Goal: Task Accomplishment & Management: Manage account settings

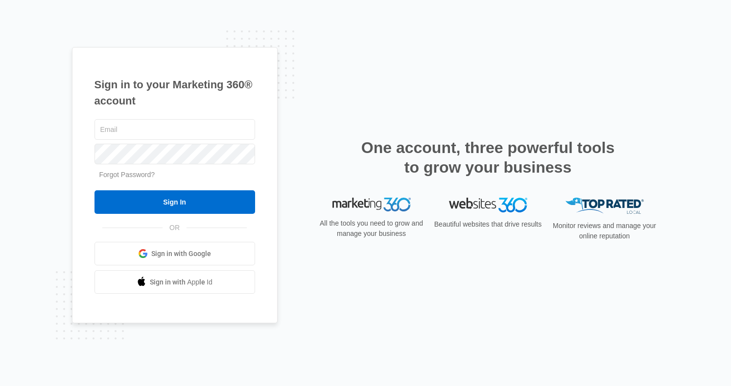
click at [146, 175] on link "Forgot Password?" at bounding box center [127, 174] width 56 height 8
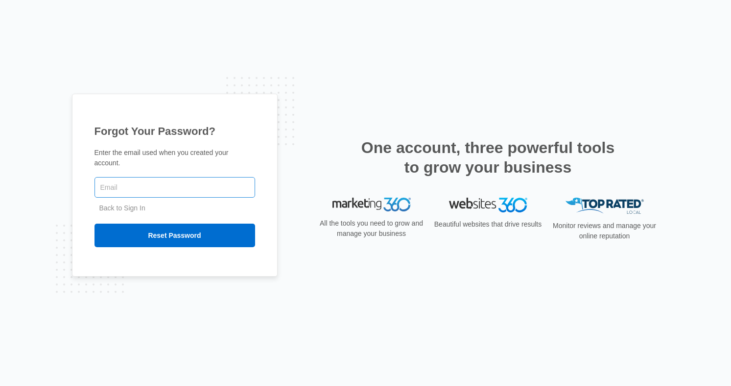
click at [146, 186] on input "text" at bounding box center [175, 187] width 161 height 21
type input "[EMAIL_ADDRESS][DOMAIN_NAME]"
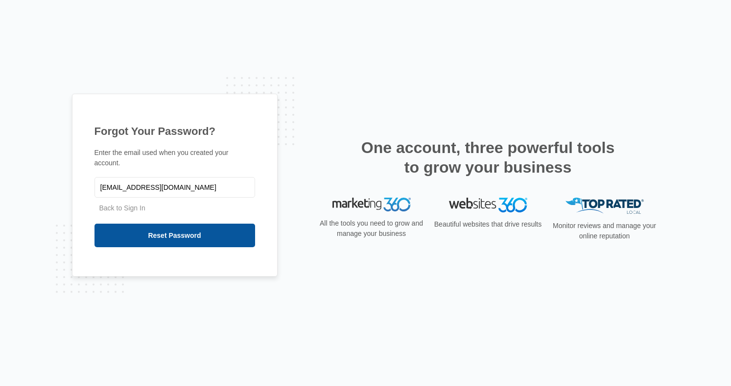
click at [165, 230] on input "Reset Password" at bounding box center [175, 235] width 161 height 24
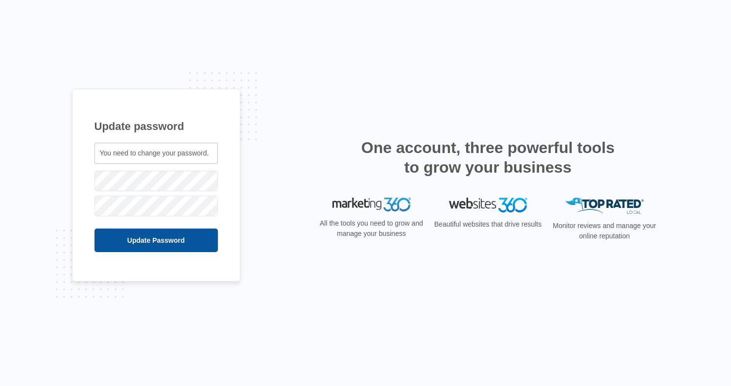
click at [179, 238] on input "Update Password" at bounding box center [156, 240] width 123 height 24
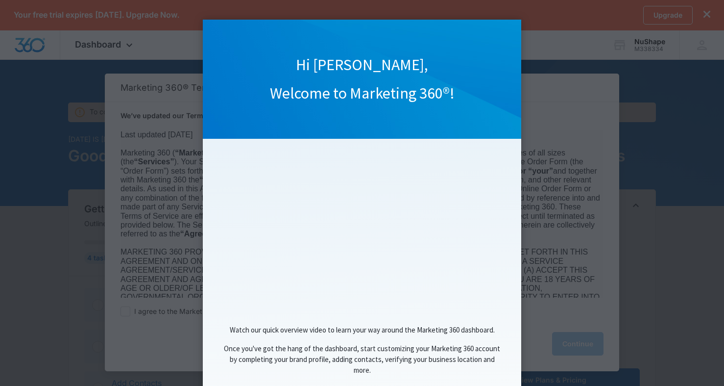
click at [137, 130] on appcues "Hi Victoria, Welcome to Marketing 360®! Watch our quick overview video to learn…" at bounding box center [362, 193] width 724 height 386
click at [615, 196] on appcues "Hi Victoria, Welcome to Marketing 360®! Watch our quick overview video to learn…" at bounding box center [362, 193] width 724 height 386
click at [537, 240] on appcues "Hi Victoria, Welcome to Marketing 360®! Watch our quick overview video to learn…" at bounding box center [362, 193] width 724 height 386
click at [571, 247] on appcues "Hi Victoria, Welcome to Marketing 360®! Watch our quick overview video to learn…" at bounding box center [362, 193] width 724 height 386
click at [709, 17] on appcues "Hi Victoria, Welcome to Marketing 360®! Watch our quick overview video to learn…" at bounding box center [362, 193] width 724 height 386
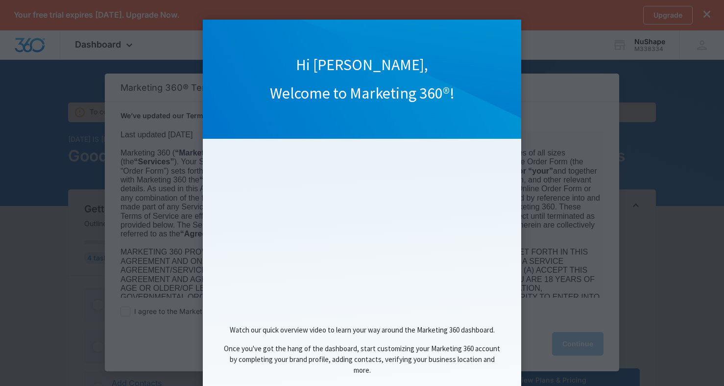
click at [534, 254] on appcues "Hi Victoria, Welcome to Marketing 360®! Watch our quick overview video to learn…" at bounding box center [362, 193] width 724 height 386
click at [176, 175] on appcues "Hi Victoria, Welcome to Marketing 360®! Watch our quick overview video to learn…" at bounding box center [362, 193] width 724 height 386
click at [463, 341] on div "Watch our quick overview video to learn your way around the Marketing 360 dashb…" at bounding box center [362, 349] width 299 height 51
click at [463, 366] on span "Once you've got the hang of the dashboard, start customizing your Marketing 360…" at bounding box center [362, 358] width 276 height 31
click at [614, 263] on appcues "Hi Victoria, Welcome to Marketing 360®! Watch our quick overview video to learn…" at bounding box center [362, 193] width 724 height 386
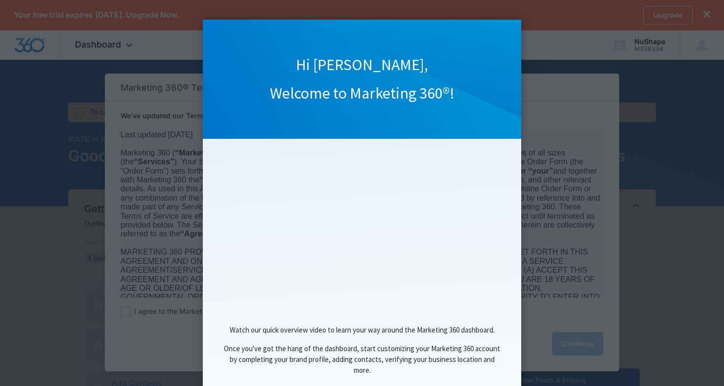
scroll to position [58, 0]
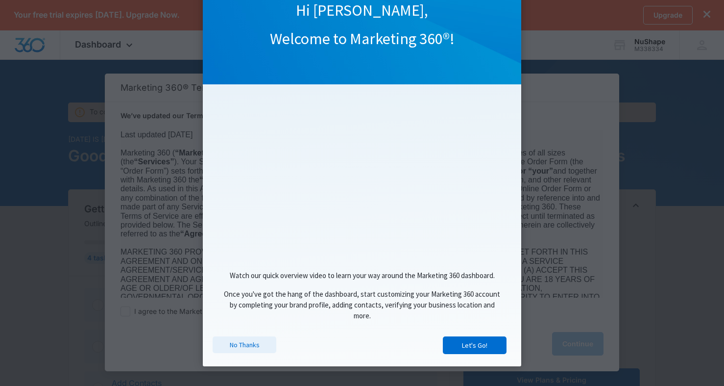
click at [236, 341] on link "No Thanks" at bounding box center [245, 344] width 64 height 17
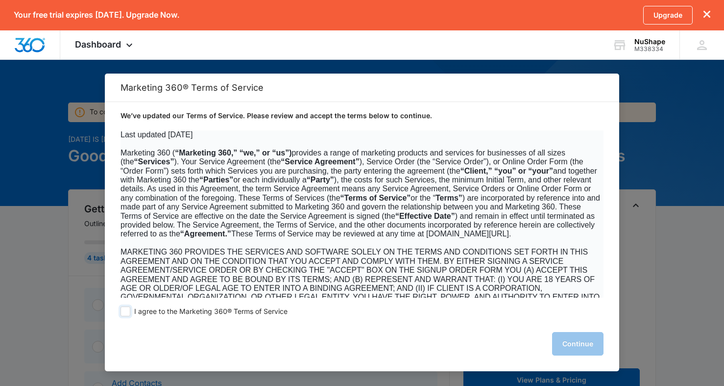
click at [123, 307] on span at bounding box center [126, 311] width 10 height 10
click at [123, 307] on input "I agree to the Marketing 360® Terms of Service" at bounding box center [126, 311] width 10 height 10
checkbox input "true"
click at [576, 339] on button "Continue" at bounding box center [577, 344] width 51 height 24
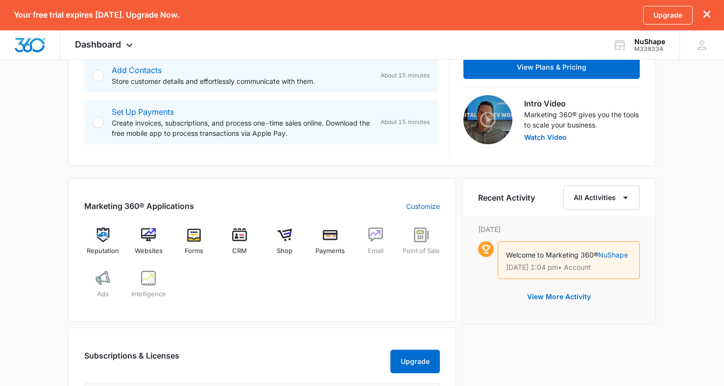
scroll to position [340, 0]
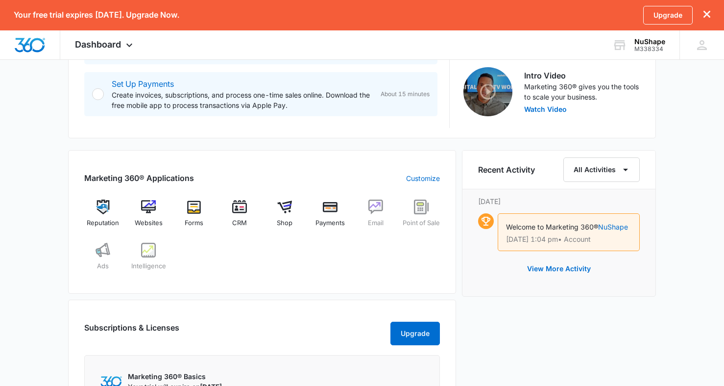
click at [542, 233] on div "Welcome to Marketing 360® NuShape Sep 16 at 1:04 pm • Account" at bounding box center [569, 232] width 142 height 38
click at [509, 222] on span "Welcome to Marketing 360®" at bounding box center [552, 226] width 92 height 8
click at [569, 242] on p "Sep 16 at 1:04 pm • Account" at bounding box center [568, 239] width 125 height 7
click at [613, 227] on link "NuShape" at bounding box center [613, 226] width 30 height 8
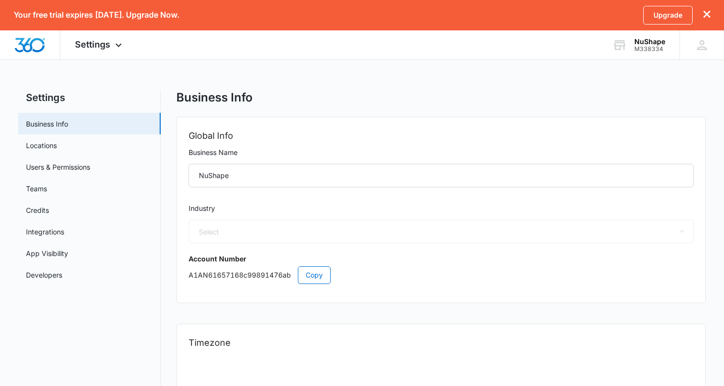
select select "14"
select select "US"
select select "America/[GEOGRAPHIC_DATA]"
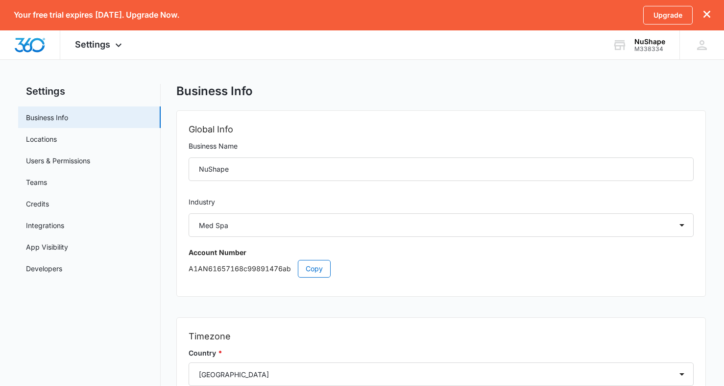
scroll to position [5, 0]
click at [43, 204] on link "Credits" at bounding box center [37, 205] width 23 height 10
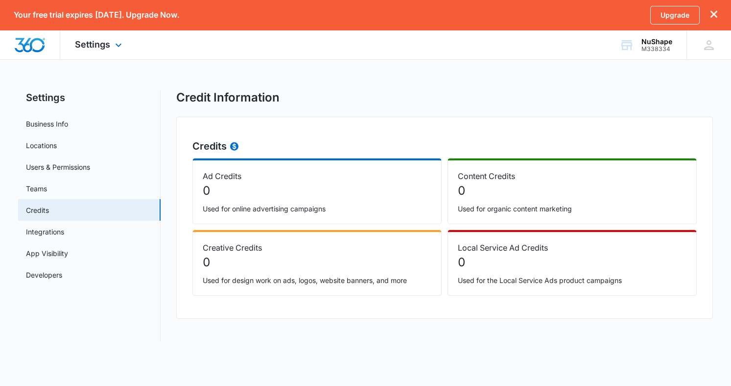
click at [38, 42] on img "Dashboard" at bounding box center [29, 45] width 31 height 15
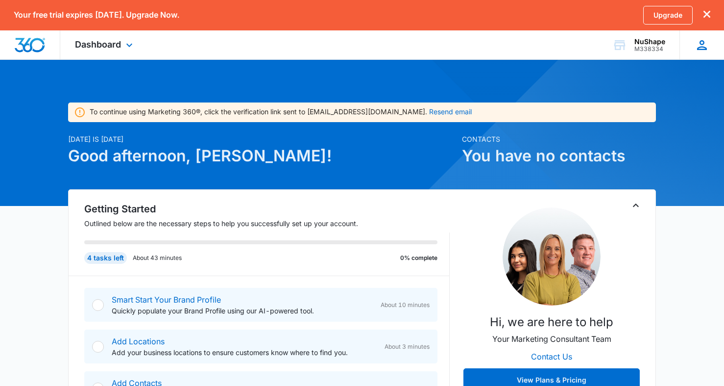
click at [701, 48] on icon at bounding box center [702, 45] width 15 height 15
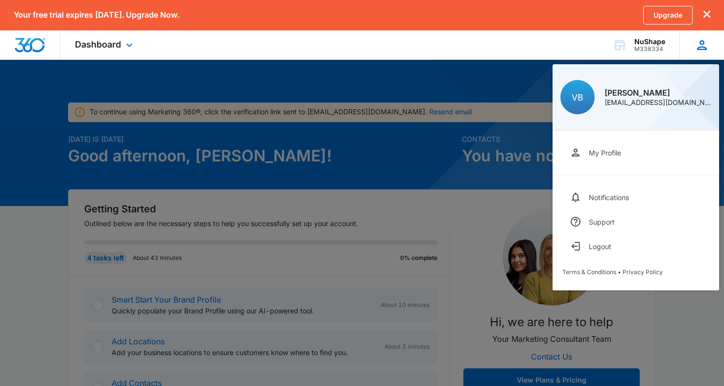
click at [701, 47] on icon at bounding box center [702, 45] width 10 height 10
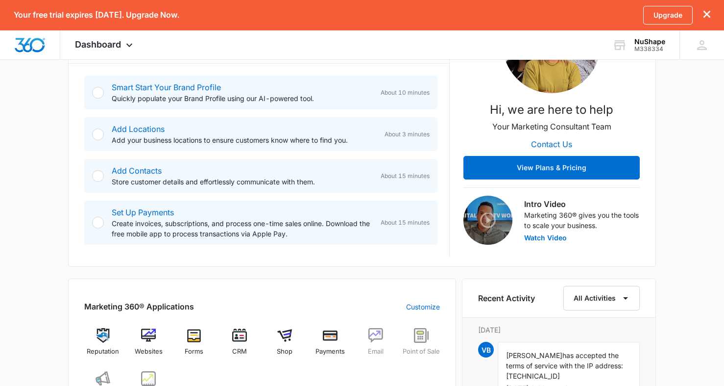
scroll to position [213, 0]
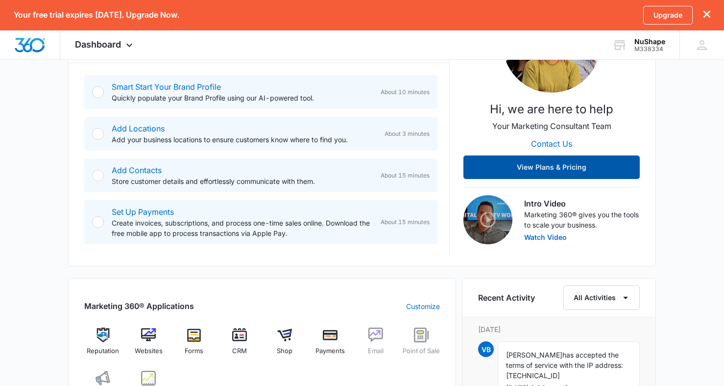
click at [555, 169] on button "View Plans & Pricing" at bounding box center [551, 167] width 176 height 24
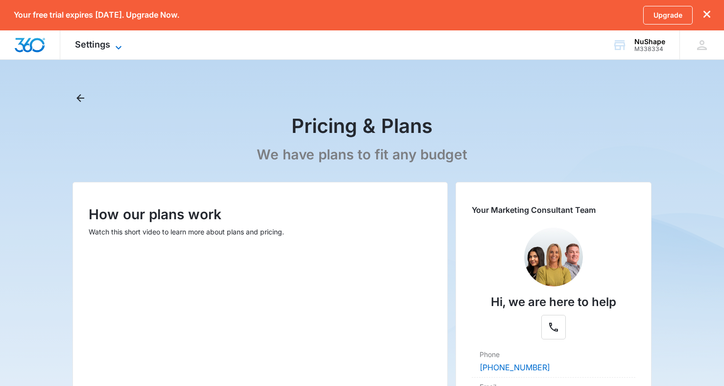
click at [117, 48] on icon at bounding box center [119, 48] width 12 height 12
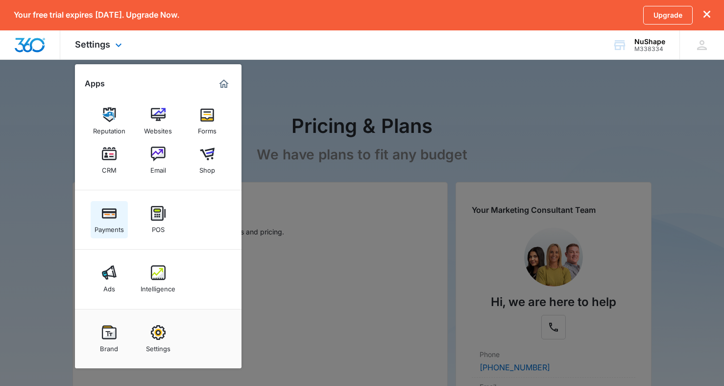
click at [110, 217] on img at bounding box center [109, 213] width 15 height 15
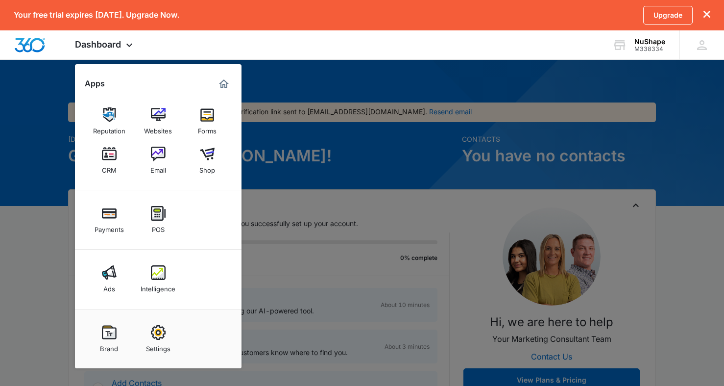
click at [709, 13] on icon "dismiss this dialog" at bounding box center [706, 14] width 7 height 7
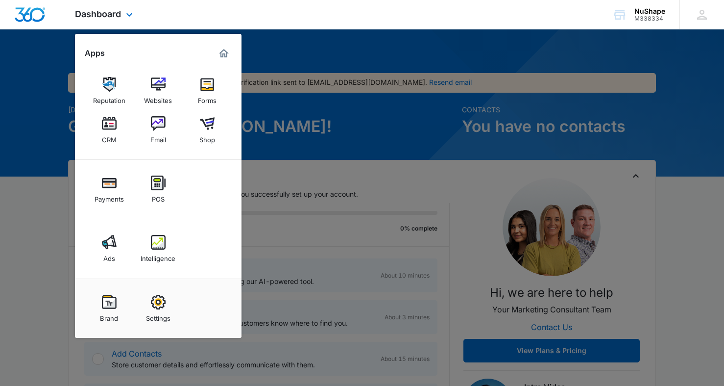
click at [224, 51] on img "Marketing 360® Dashboard" at bounding box center [224, 54] width 12 height 12
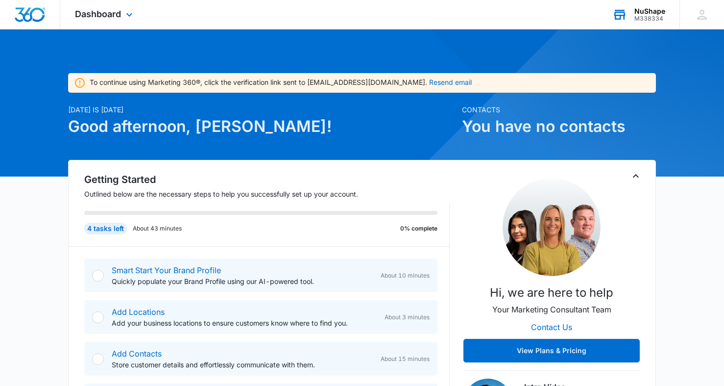
click at [649, 18] on div "M338334" at bounding box center [649, 18] width 31 height 7
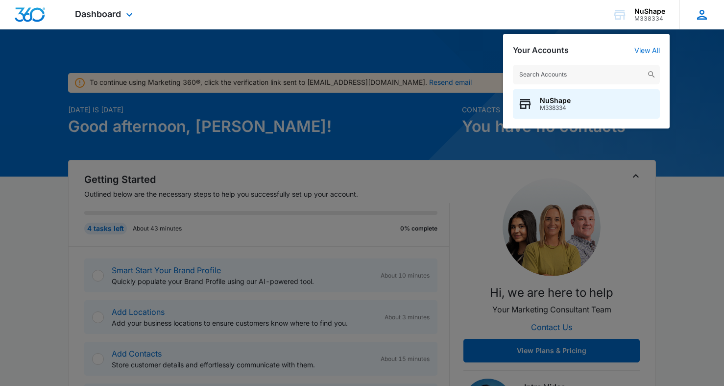
click at [701, 16] on icon at bounding box center [702, 15] width 10 height 10
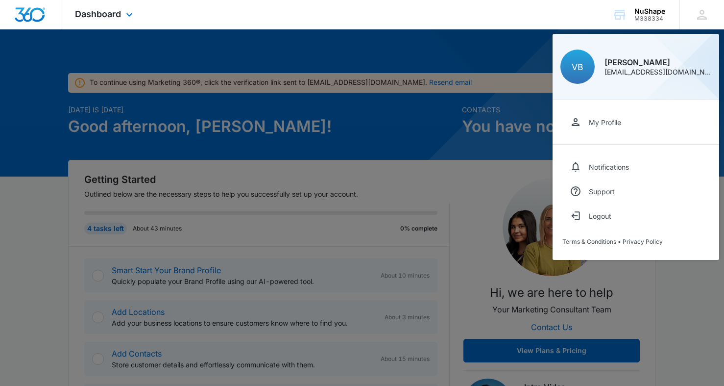
click at [124, 8] on div "Dashboard Apps Reputation Websites Forms CRM Email Shop Payments POS Ads Intell…" at bounding box center [105, 14] width 90 height 29
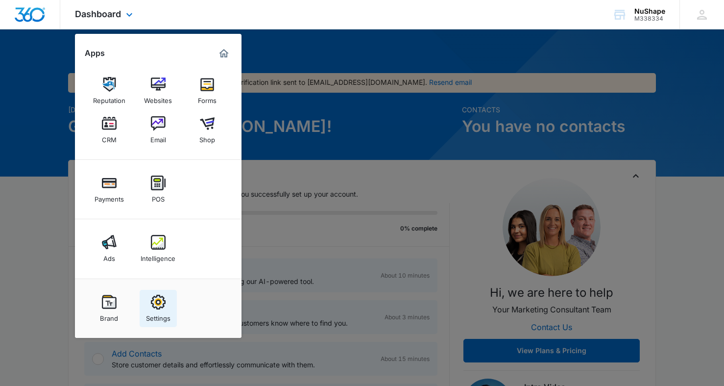
click at [165, 305] on img at bounding box center [158, 301] width 15 height 15
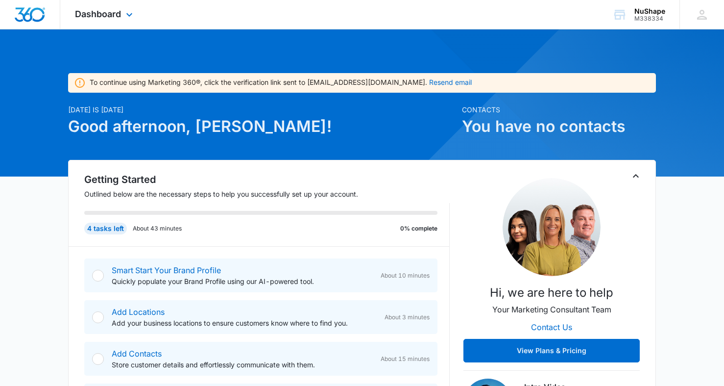
select select "14"
select select "US"
select select "America/[GEOGRAPHIC_DATA]"
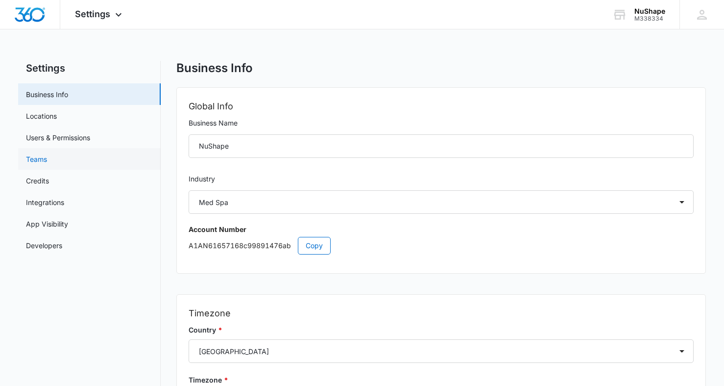
click at [45, 160] on link "Teams" at bounding box center [36, 159] width 21 height 10
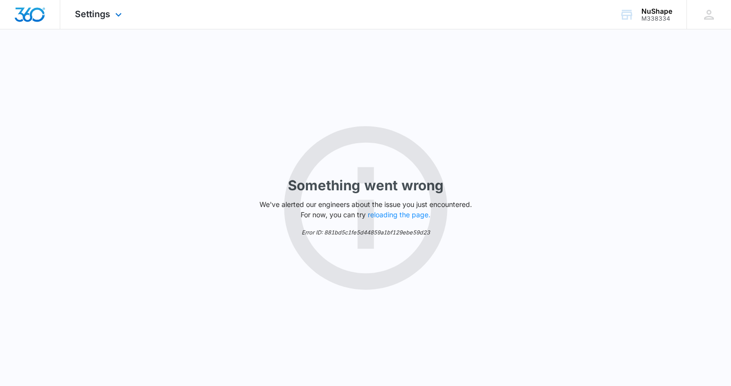
click img "Dashboard"
